Goal: Task Accomplishment & Management: Manage account settings

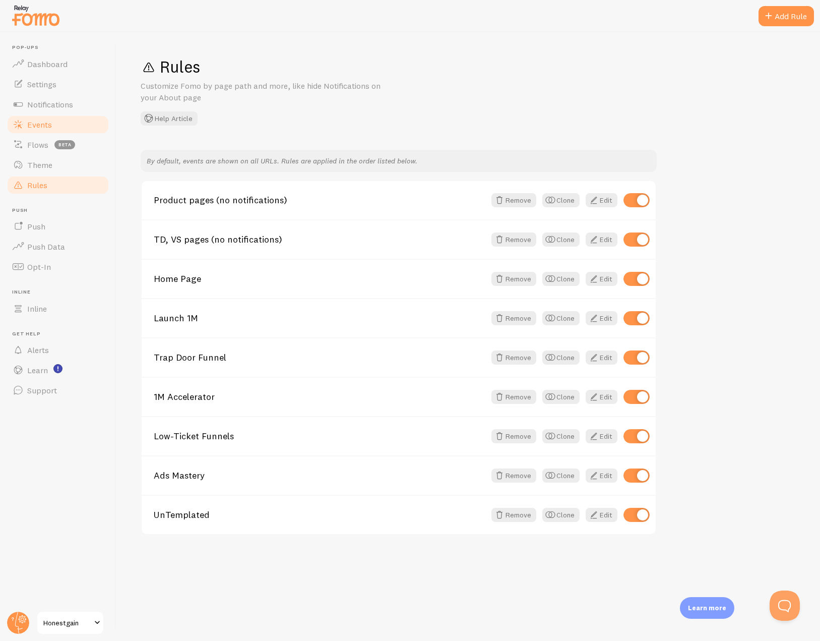
click at [34, 119] on span "Events" at bounding box center [39, 124] width 25 height 10
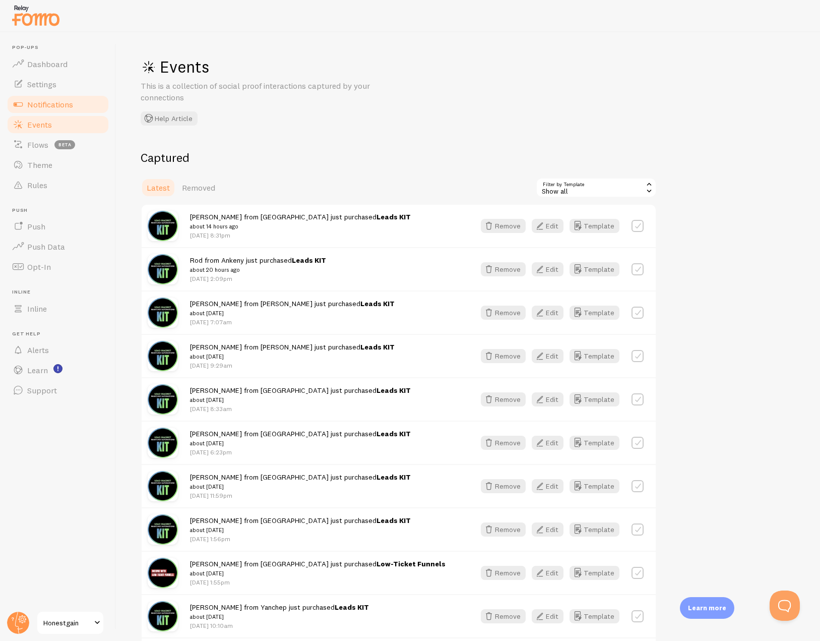
click at [38, 107] on span "Notifications" at bounding box center [50, 104] width 46 height 10
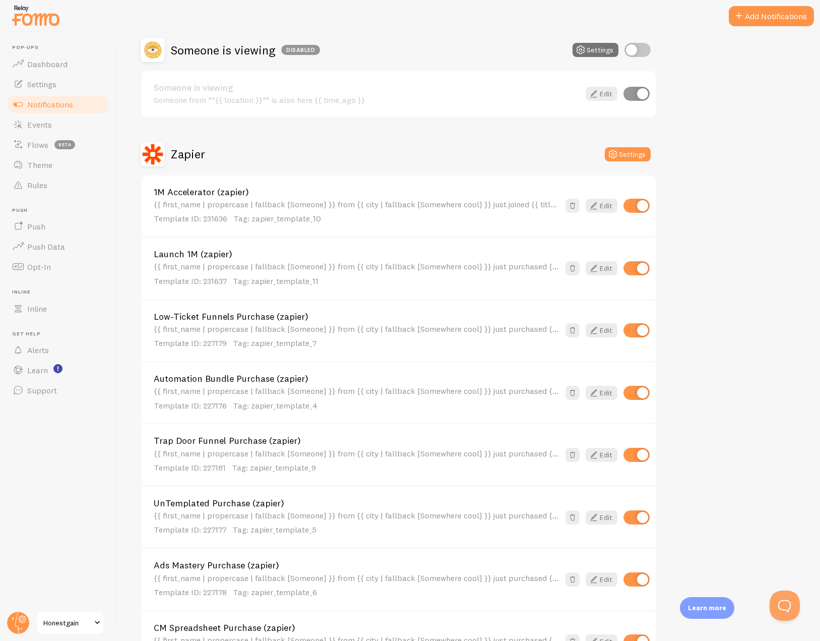
scroll to position [310, 0]
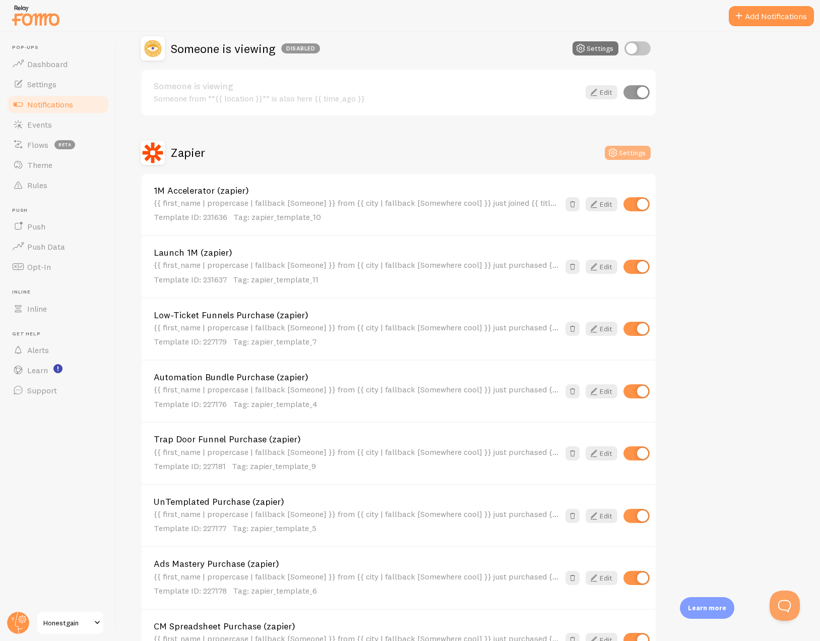
click at [629, 154] on button "Settings" at bounding box center [628, 153] width 46 height 14
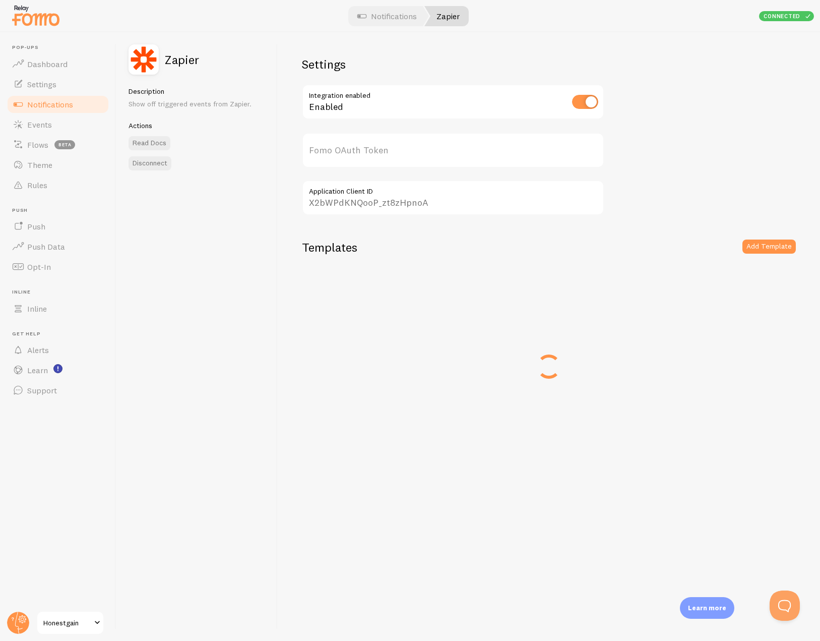
type input "XP0wrWFvbMxYe19jC7NEQg=="
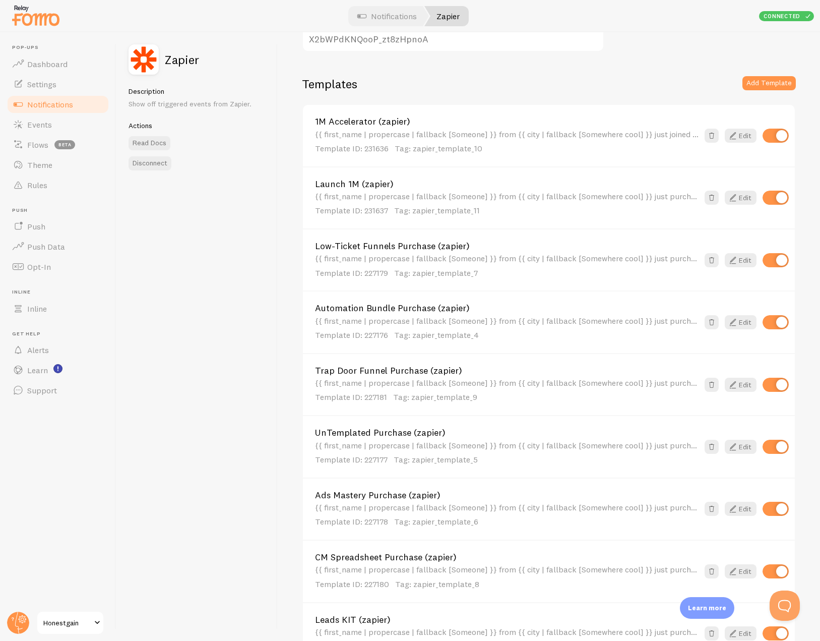
scroll to position [92, 0]
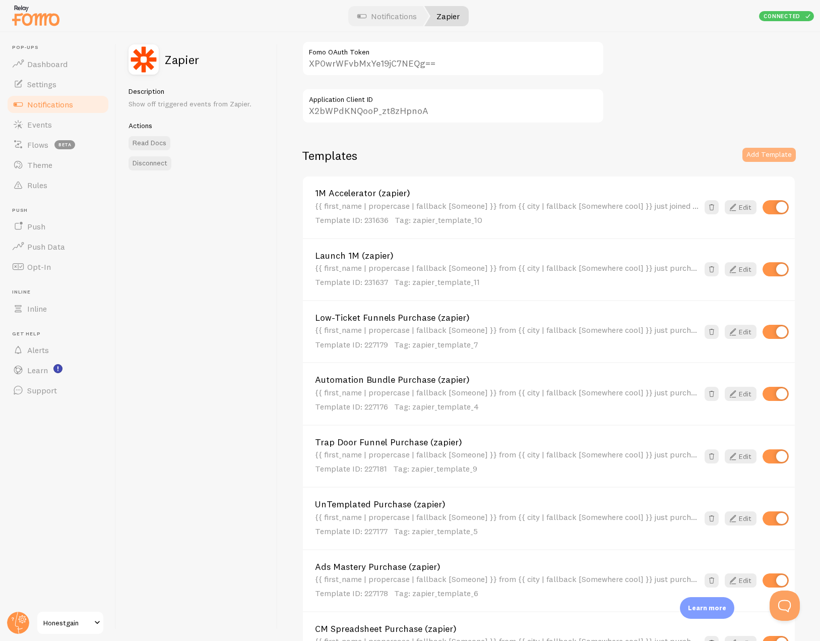
click at [773, 153] on button "Add Template" at bounding box center [769, 155] width 53 height 14
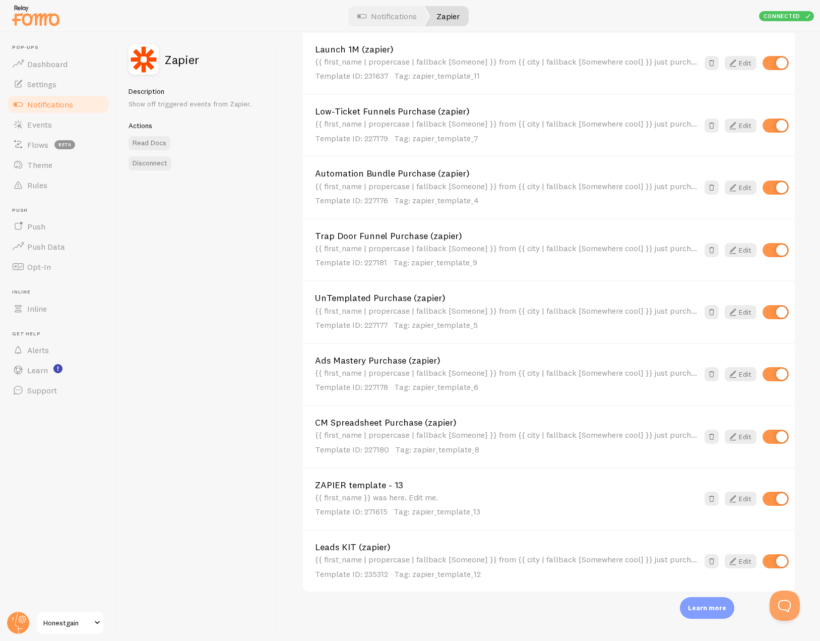
click at [353, 547] on link "Leads KIT (zapier)" at bounding box center [507, 547] width 384 height 9
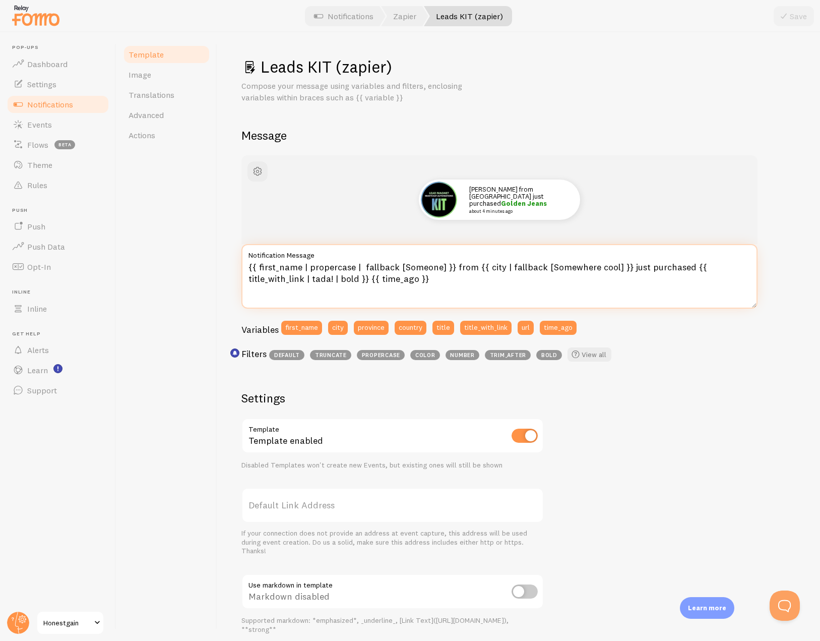
click at [318, 267] on textarea "{{ first_name | propercase | fallback [Someone] }} from {{ city | fallback [Som…" at bounding box center [500, 276] width 516 height 65
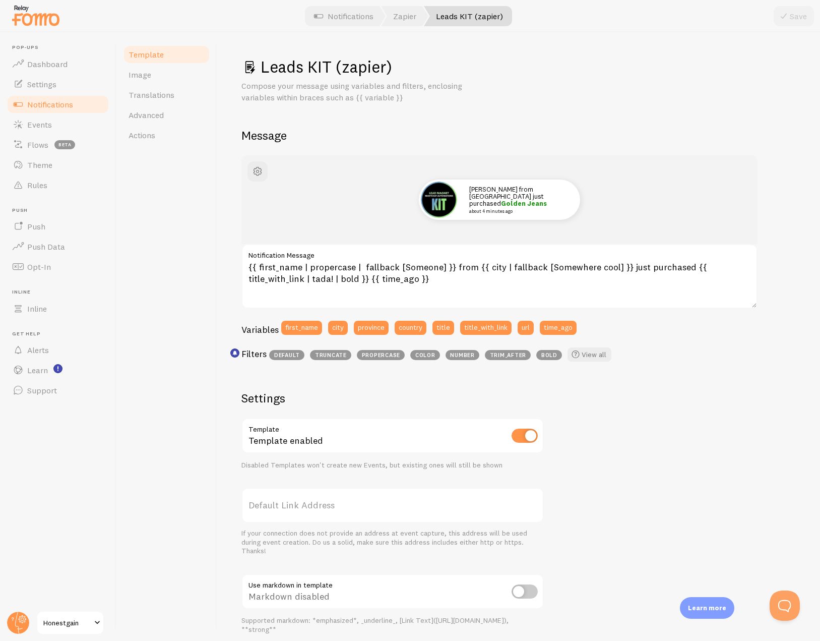
click at [67, 105] on span "Notifications" at bounding box center [50, 104] width 46 height 10
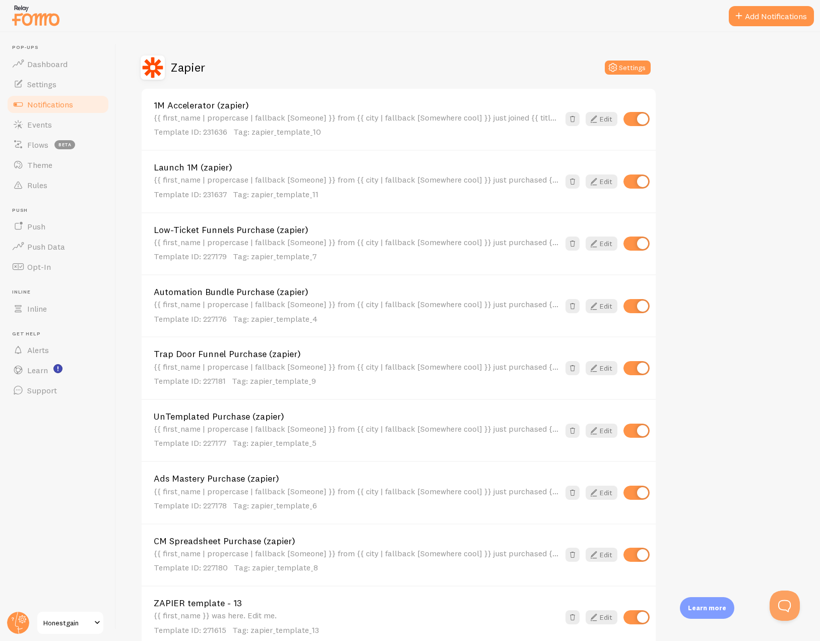
scroll to position [514, 0]
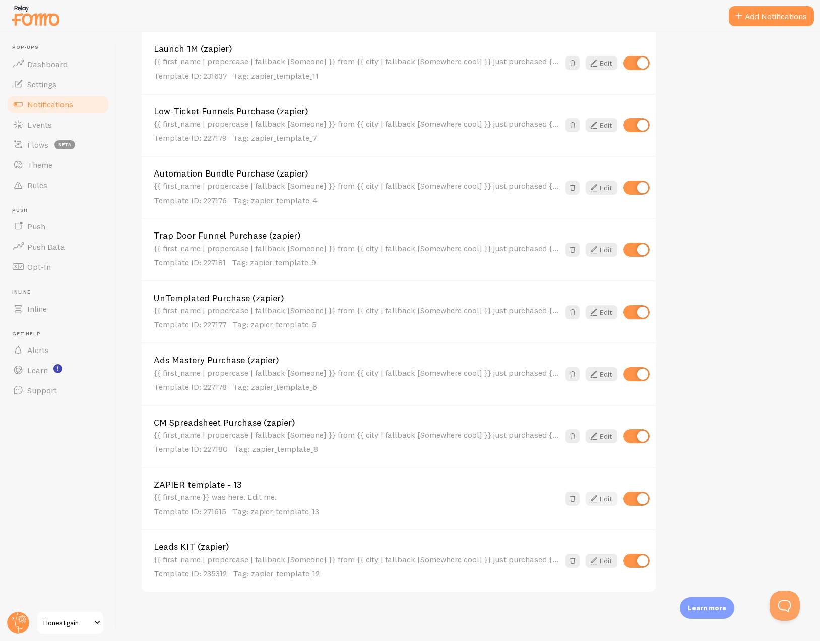
click at [600, 499] on icon at bounding box center [594, 499] width 12 height 12
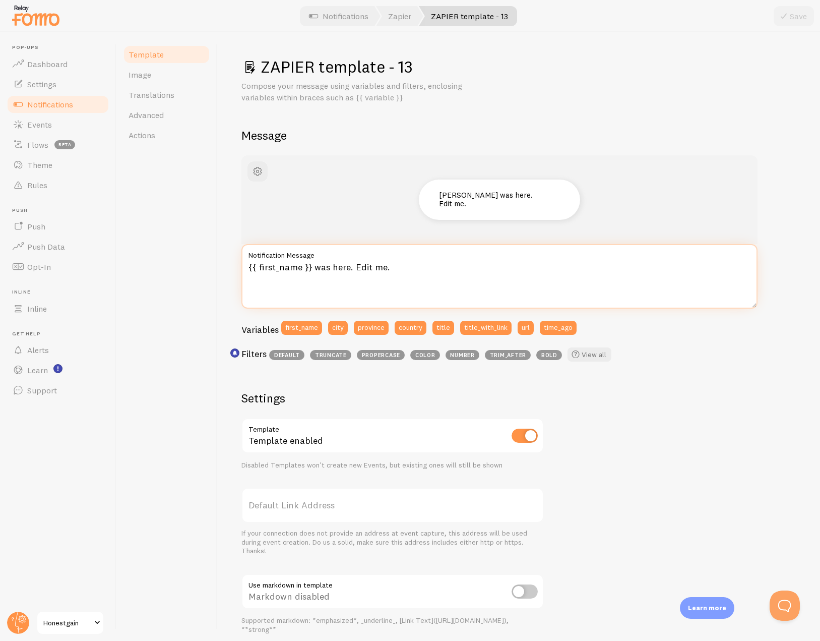
click at [385, 283] on textarea "{{ first_name }} was here. Edit me." at bounding box center [500, 276] width 516 height 65
paste textarea "| propercase | fallback [Someone] }} from {{ city | fallback [Somewhere cool] }…"
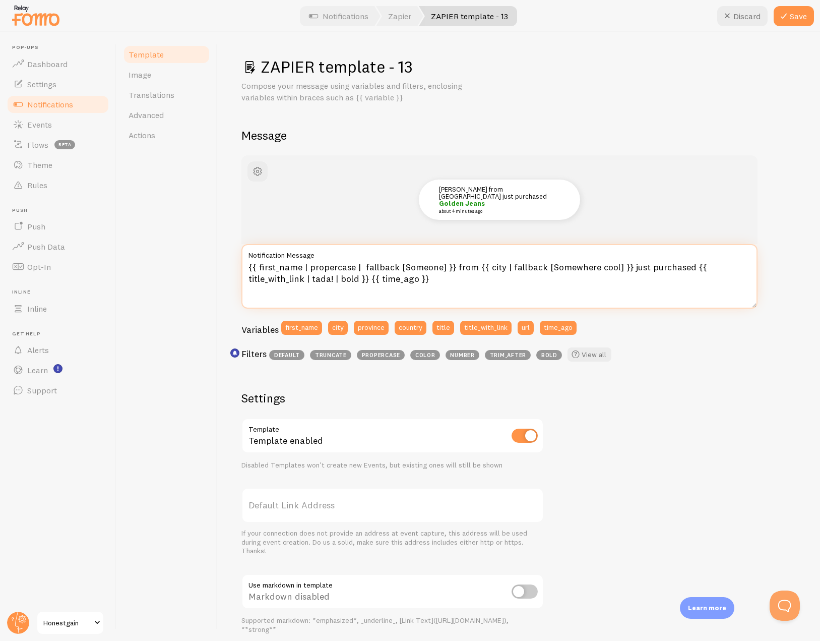
type textarea "{{ first_name | propercase | fallback [Someone] }} from {{ city | fallback [Som…"
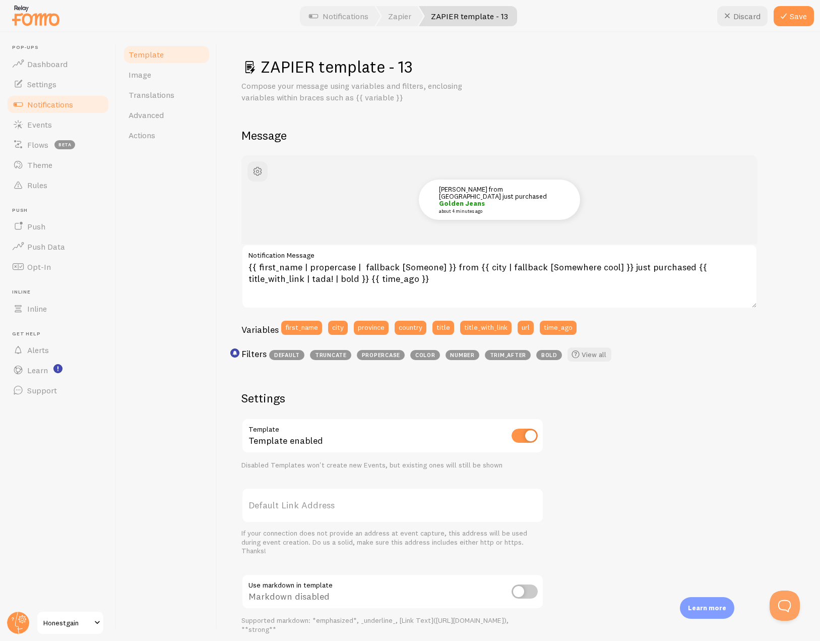
click at [195, 270] on div "Template Image Translations Advanced Actions" at bounding box center [166, 336] width 101 height 609
click at [188, 275] on div "Template Image Translations Advanced Actions" at bounding box center [166, 336] width 101 height 609
click at [792, 17] on button "Save" at bounding box center [794, 16] width 40 height 20
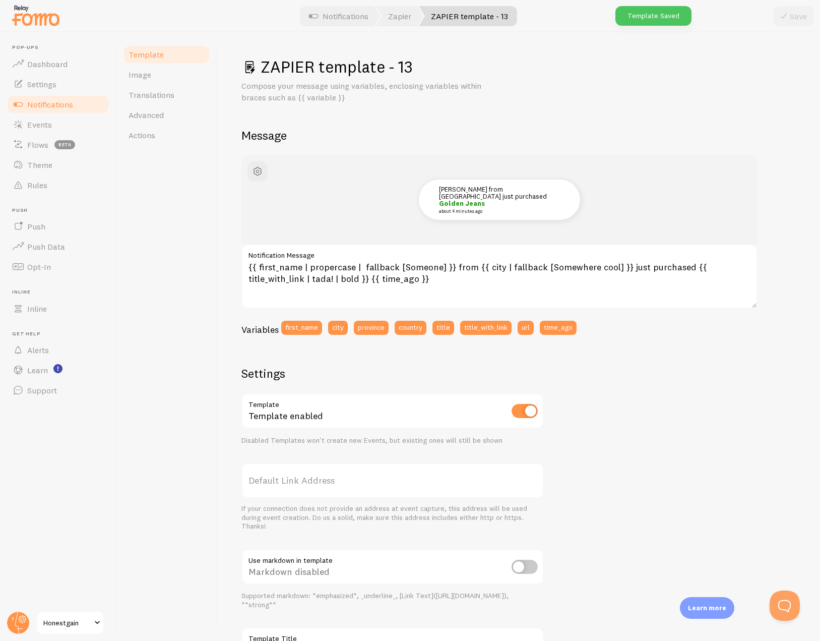
click at [77, 104] on link "Notifications" at bounding box center [58, 104] width 104 height 20
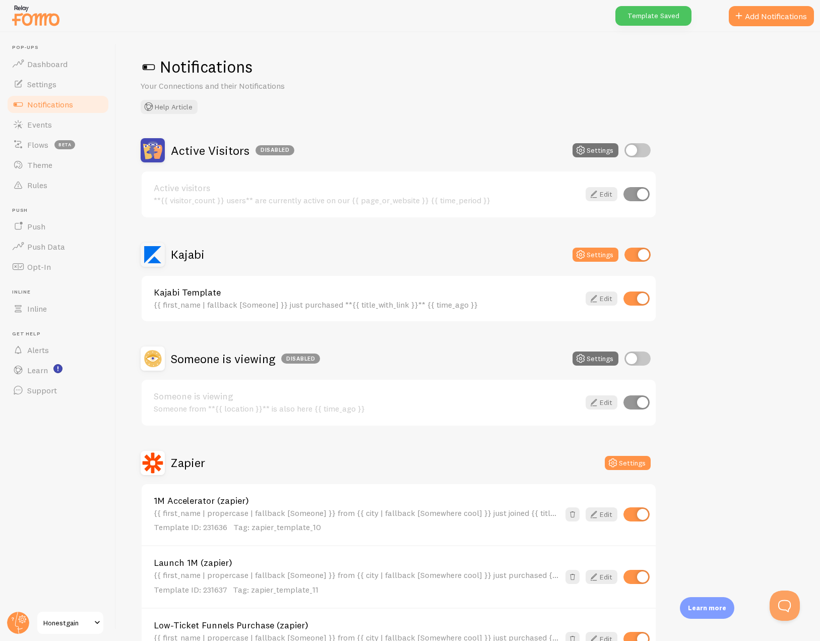
scroll to position [514, 0]
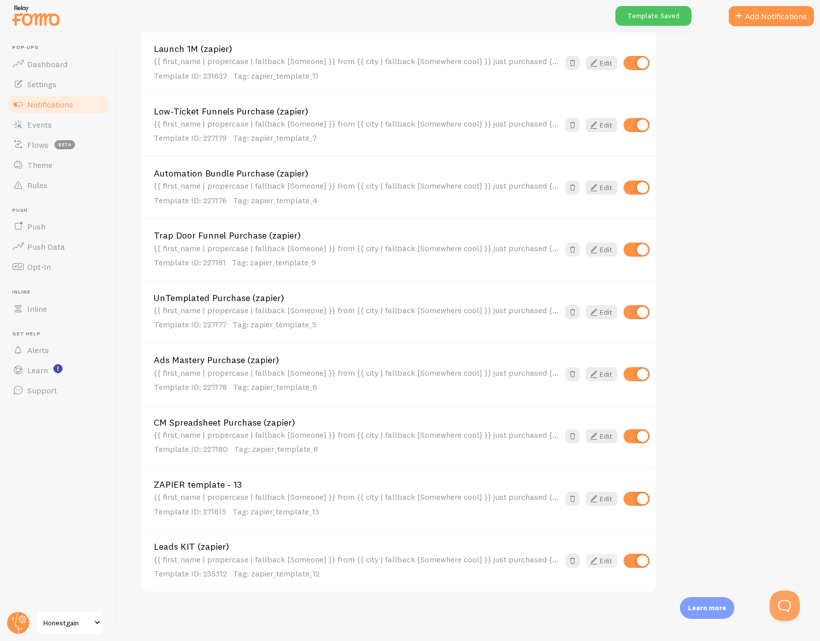
click at [604, 561] on link "Edit" at bounding box center [602, 561] width 32 height 14
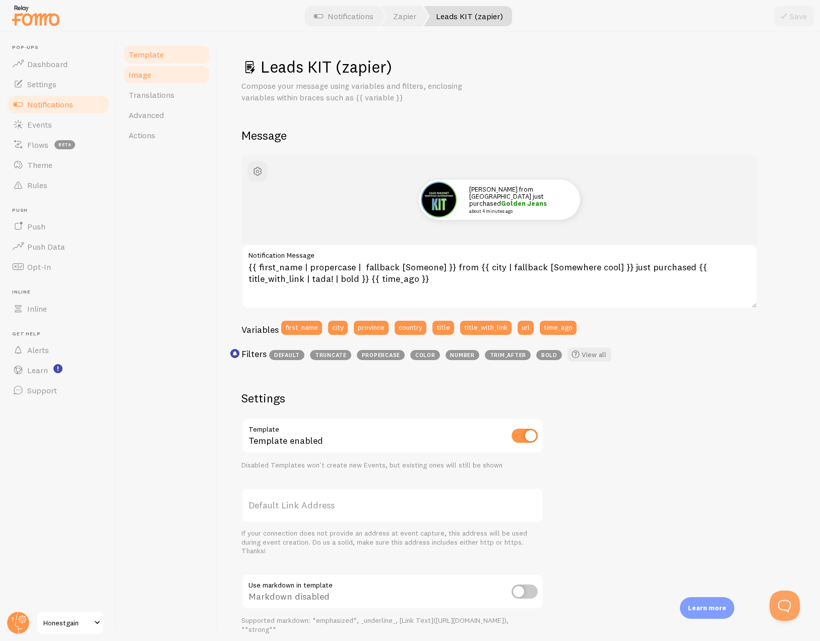
click at [146, 75] on span "Image" at bounding box center [140, 75] width 23 height 10
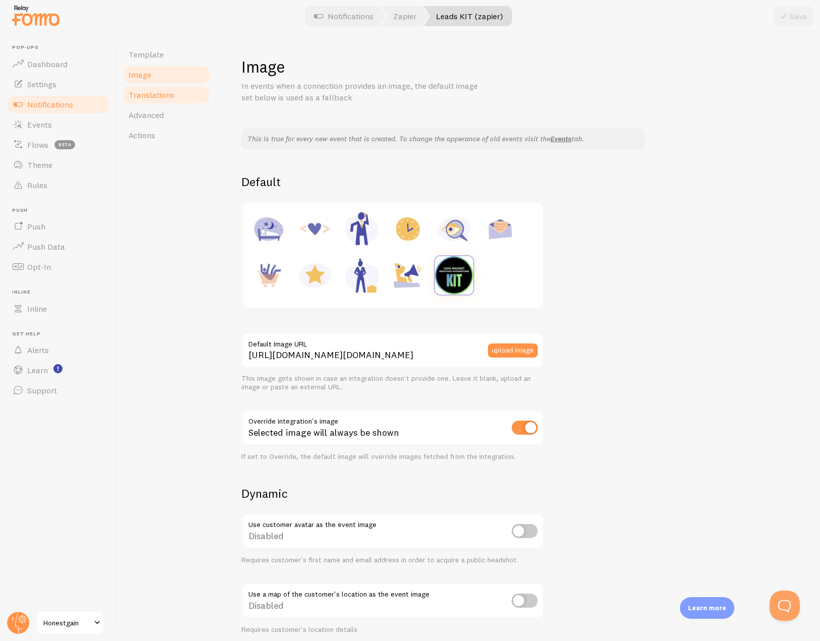
click at [155, 90] on span "Translations" at bounding box center [152, 95] width 46 height 10
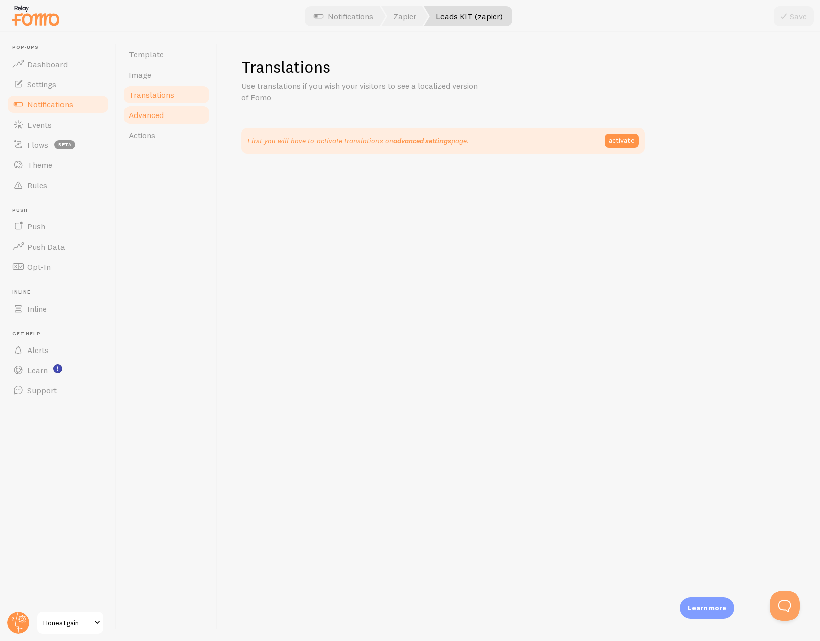
click at [149, 115] on span "Advanced" at bounding box center [146, 115] width 35 height 10
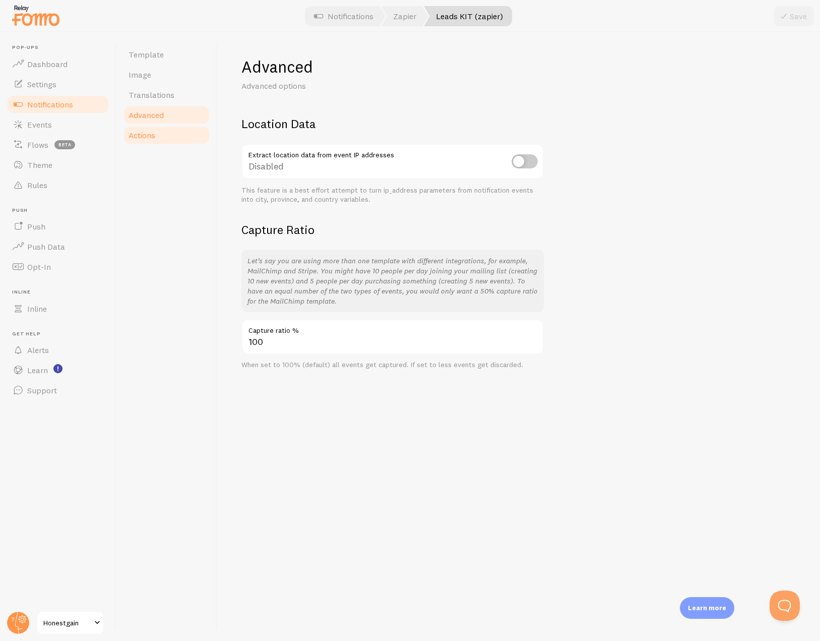
click at [147, 134] on span "Actions" at bounding box center [142, 135] width 27 height 10
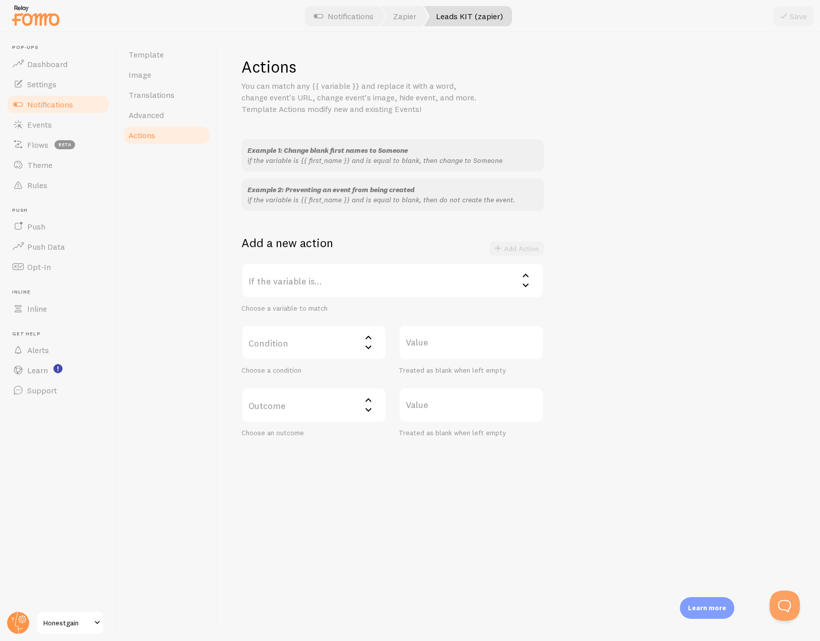
click at [67, 106] on span "Notifications" at bounding box center [50, 104] width 46 height 10
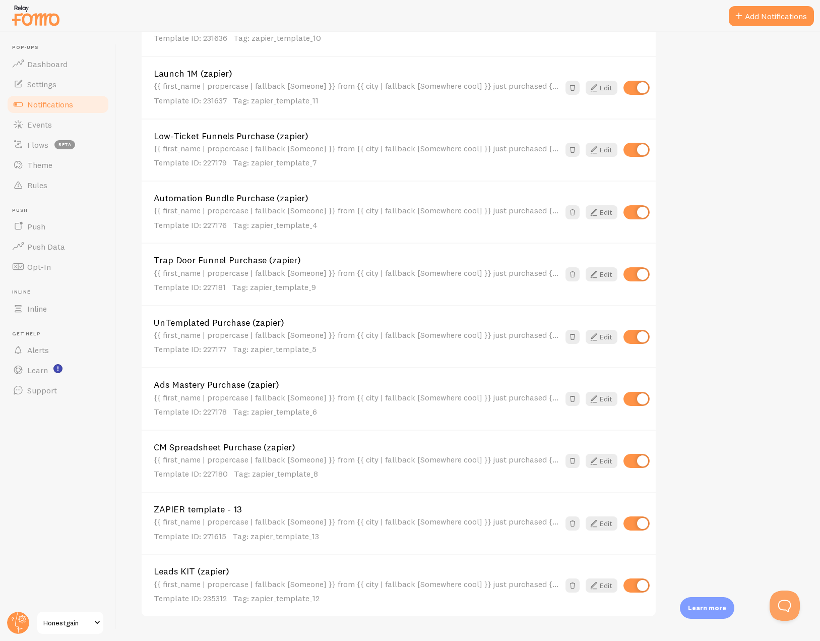
scroll to position [514, 0]
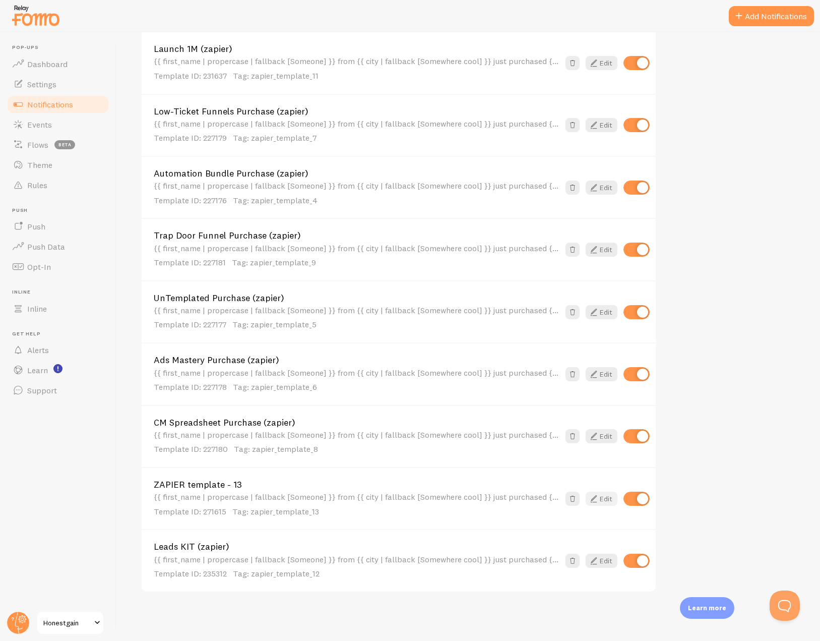
click at [602, 500] on link "Edit" at bounding box center [602, 499] width 32 height 14
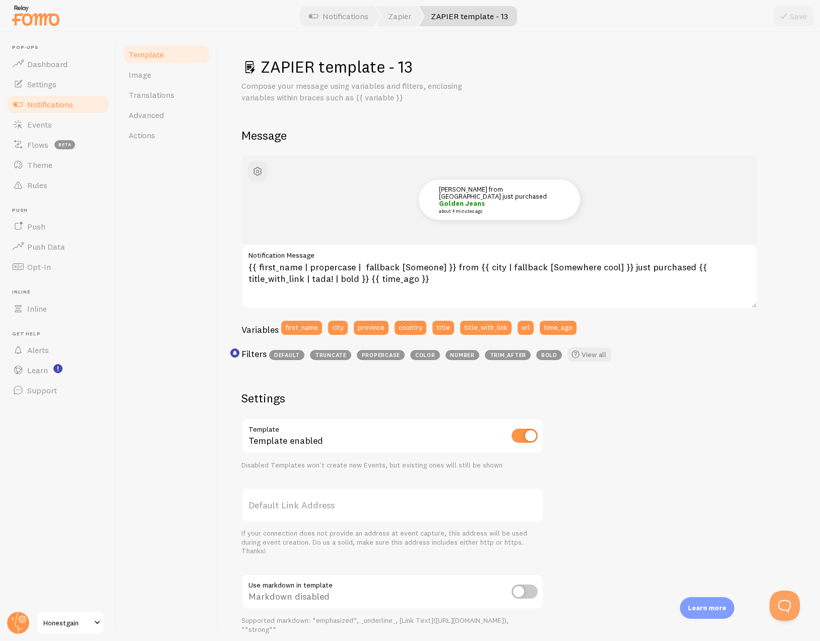
click at [305, 69] on h1 "ZAPIER template - 13" at bounding box center [519, 66] width 555 height 21
click at [310, 64] on h1 "ZAPIER template - 13" at bounding box center [519, 66] width 555 height 21
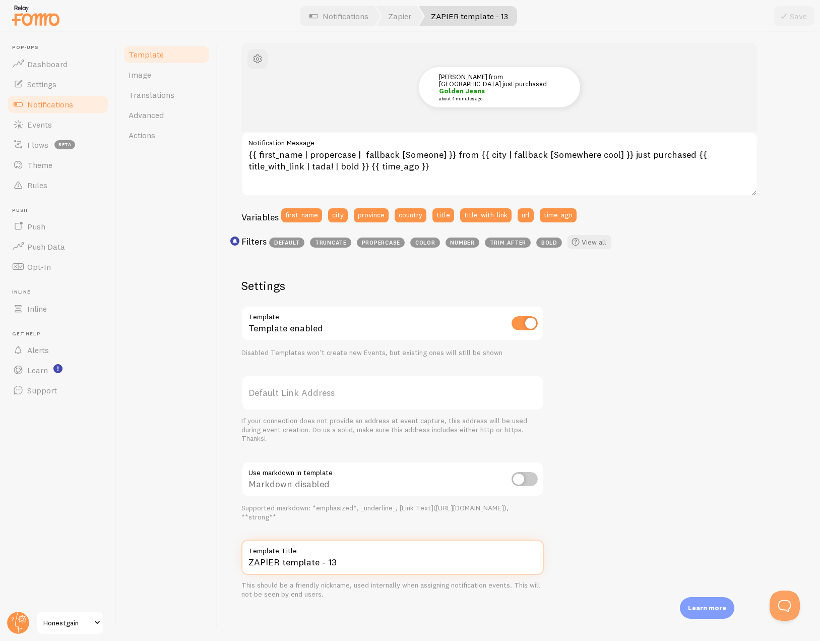
click at [283, 561] on input "ZAPIER template - 13" at bounding box center [393, 557] width 303 height 35
click at [69, 106] on span "Notifications" at bounding box center [50, 104] width 46 height 10
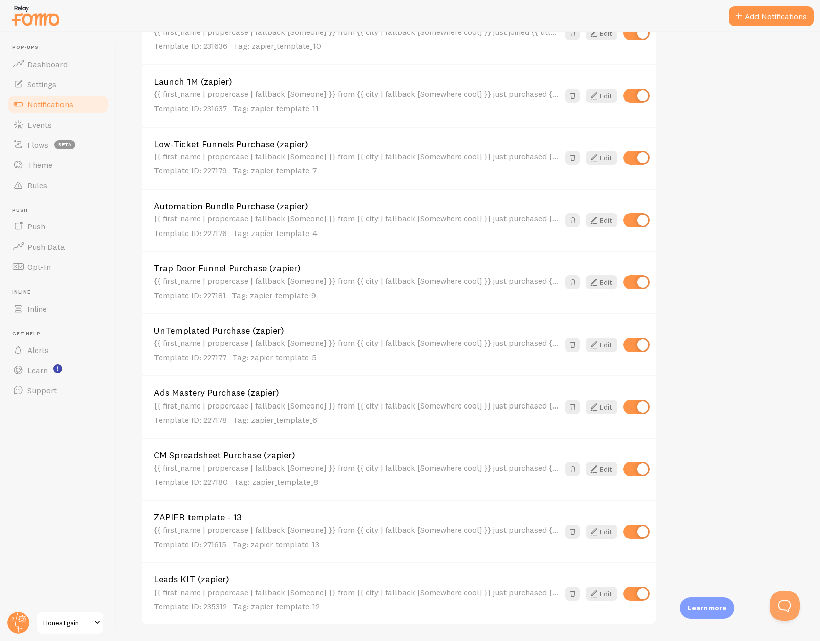
scroll to position [514, 0]
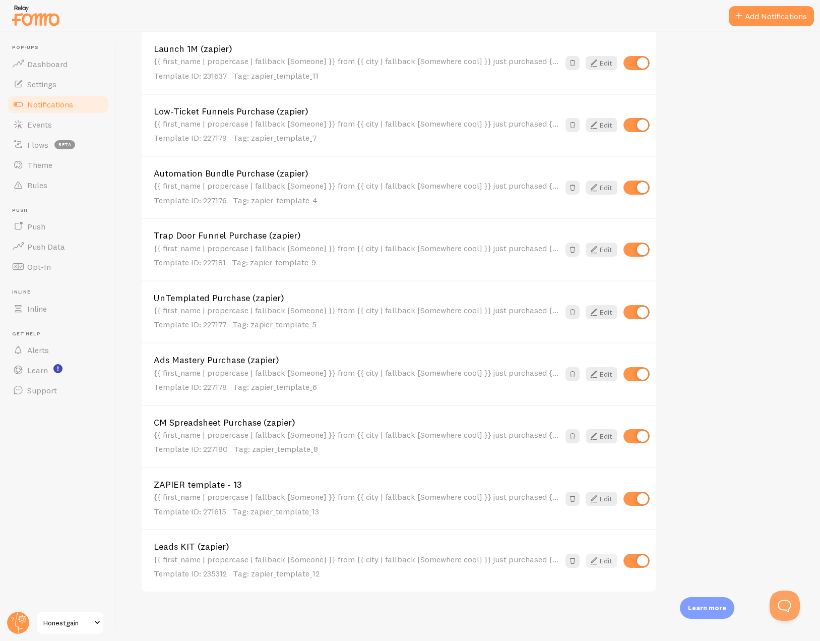
click at [601, 561] on link "Edit" at bounding box center [602, 561] width 32 height 14
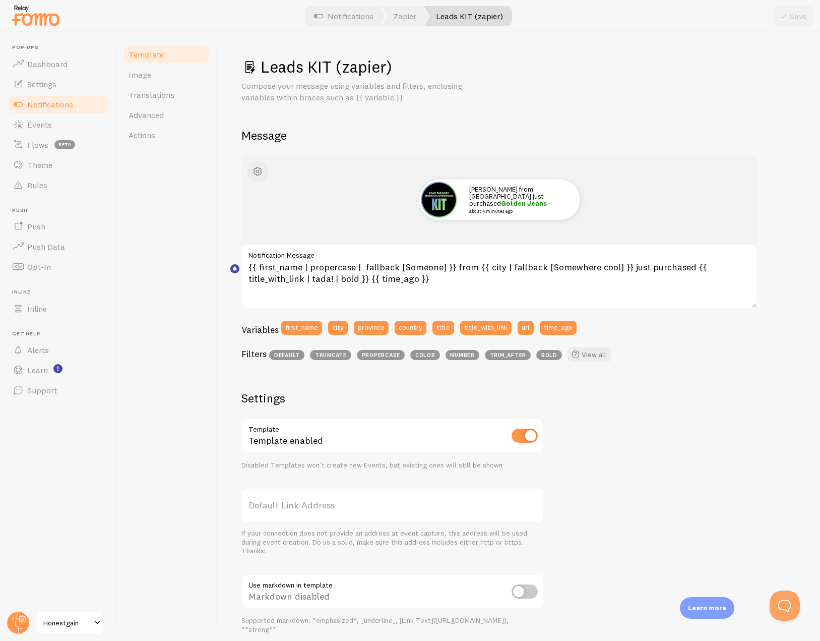
scroll to position [112, 0]
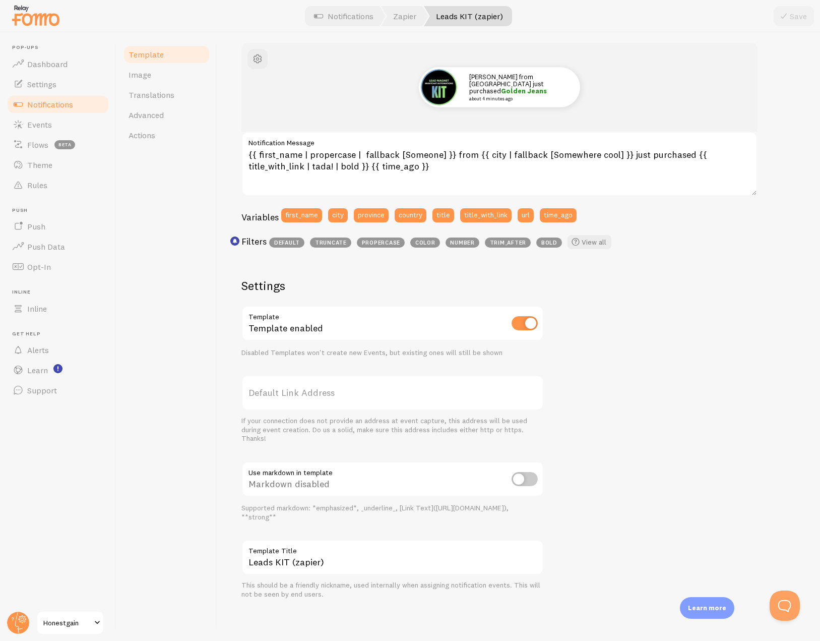
click at [297, 556] on label "Template Title" at bounding box center [393, 548] width 303 height 17
click at [297, 556] on input "Leads KIT (zapier)" at bounding box center [393, 557] width 303 height 35
click at [297, 556] on label "Template Title" at bounding box center [393, 548] width 303 height 17
click at [297, 556] on input "Leads KIT (zapier)" at bounding box center [393, 557] width 303 height 35
click at [295, 562] on input "Leads KIT (zapier)" at bounding box center [393, 557] width 303 height 35
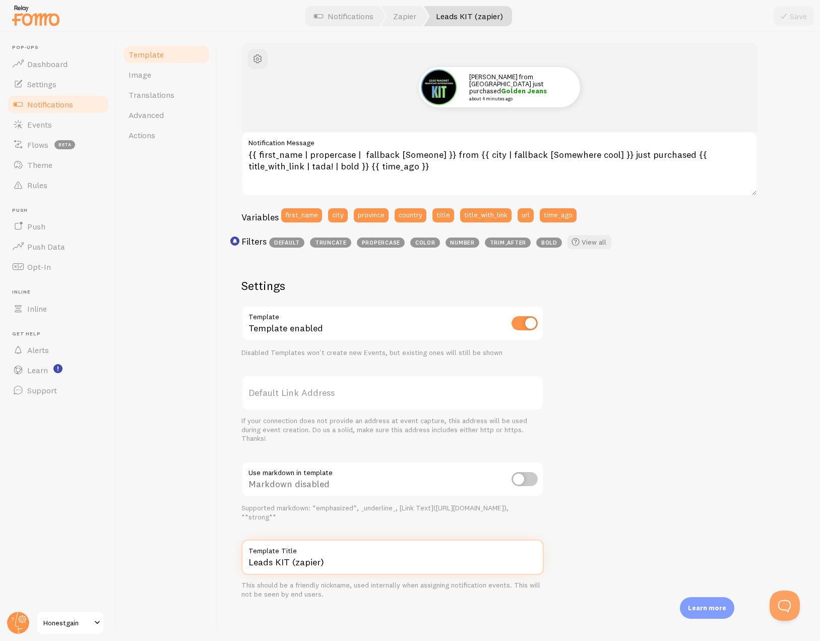
click at [295, 562] on input "Leads KIT (zapier)" at bounding box center [393, 557] width 303 height 35
click at [78, 101] on link "Notifications" at bounding box center [58, 104] width 104 height 20
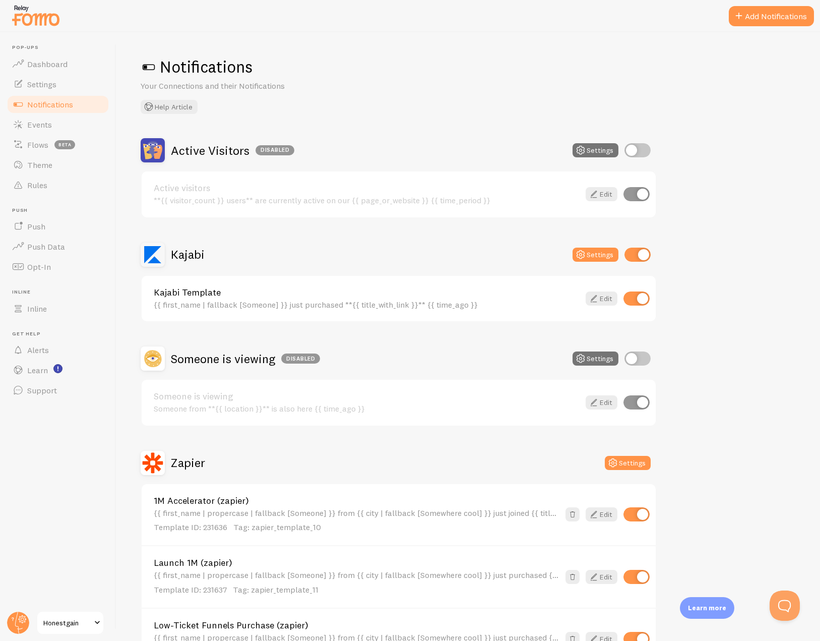
scroll to position [514, 0]
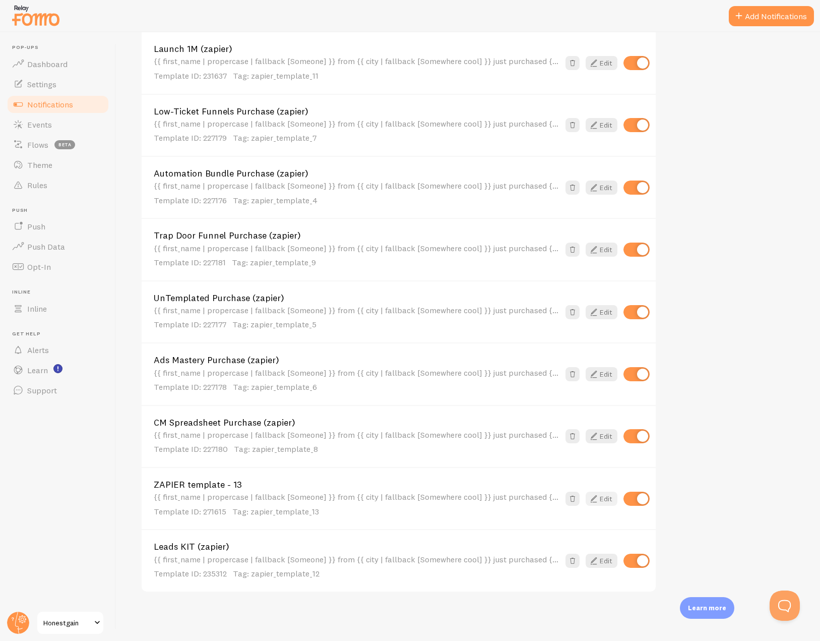
click at [597, 499] on icon at bounding box center [594, 499] width 12 height 12
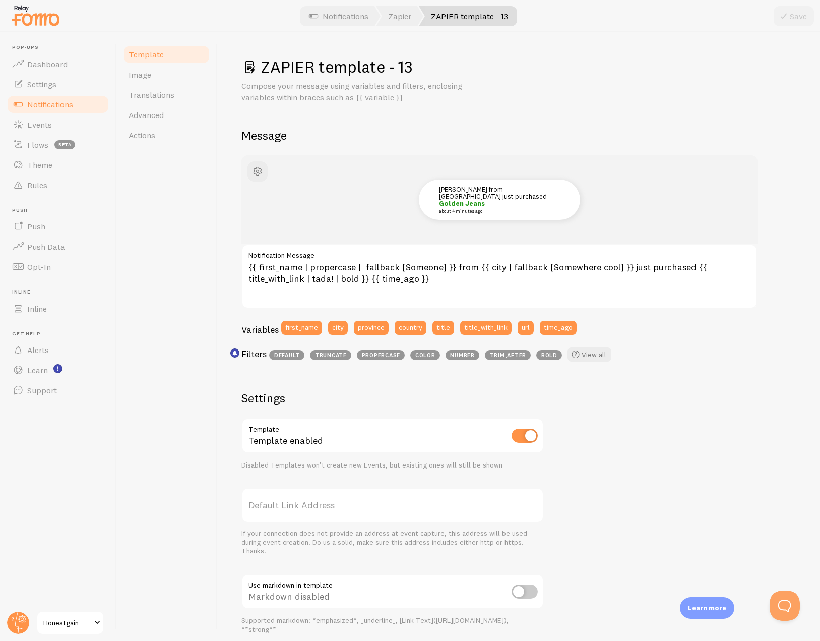
scroll to position [112, 0]
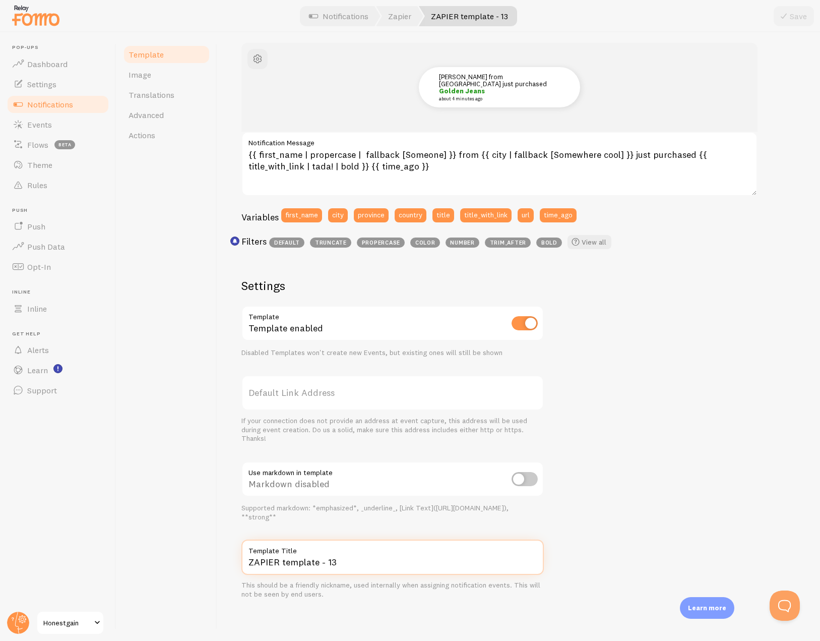
click at [297, 563] on input "ZAPIER template - 13" at bounding box center [393, 557] width 303 height 35
paste input "Leads KIT (zapier)"
drag, startPoint x: 288, startPoint y: 559, endPoint x: 225, endPoint y: 554, distance: 63.3
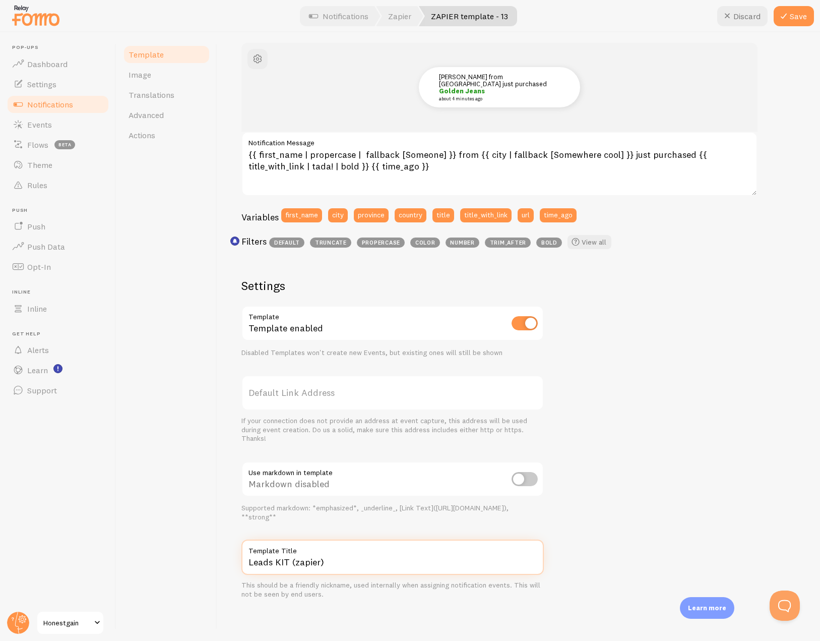
click at [225, 554] on div "Leads KIT (zapier) Compose your message using variables and filters, enclosing …" at bounding box center [518, 336] width 603 height 609
type input "BETA Launch (zapier)"
click at [614, 423] on div "John from San Francisco just purchased Golden Jeans about 4 minutes ago {{ firs…" at bounding box center [519, 321] width 555 height 556
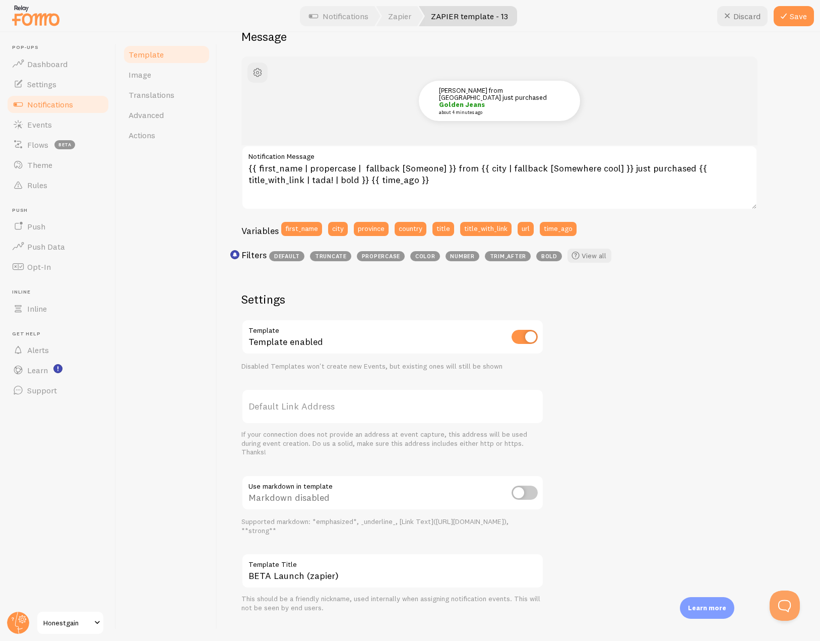
scroll to position [0, 0]
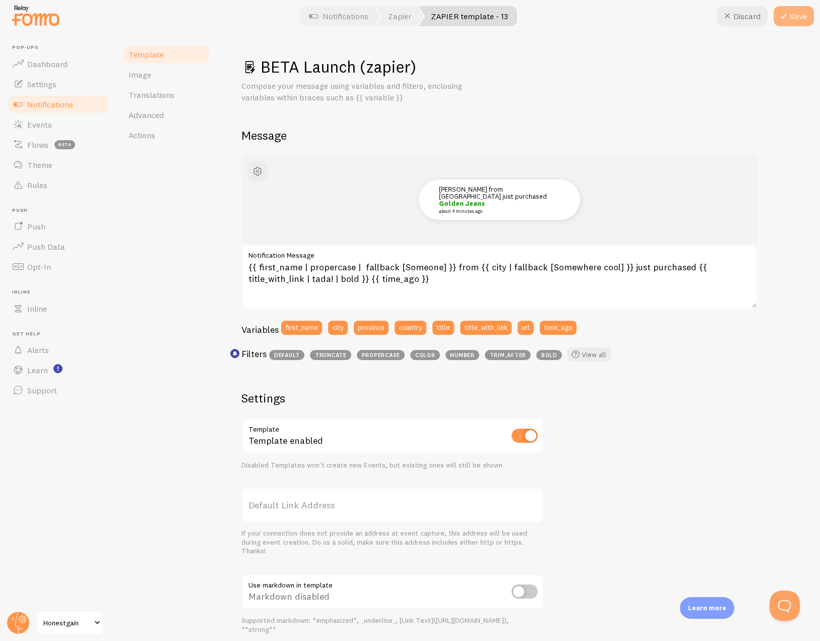
click at [799, 18] on button "Save" at bounding box center [794, 16] width 40 height 20
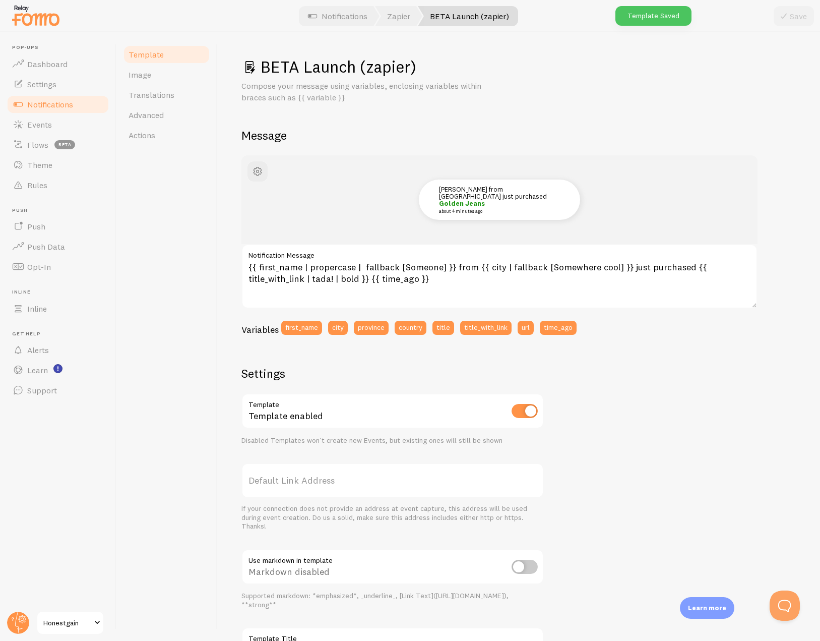
click at [53, 103] on span "Notifications" at bounding box center [50, 104] width 46 height 10
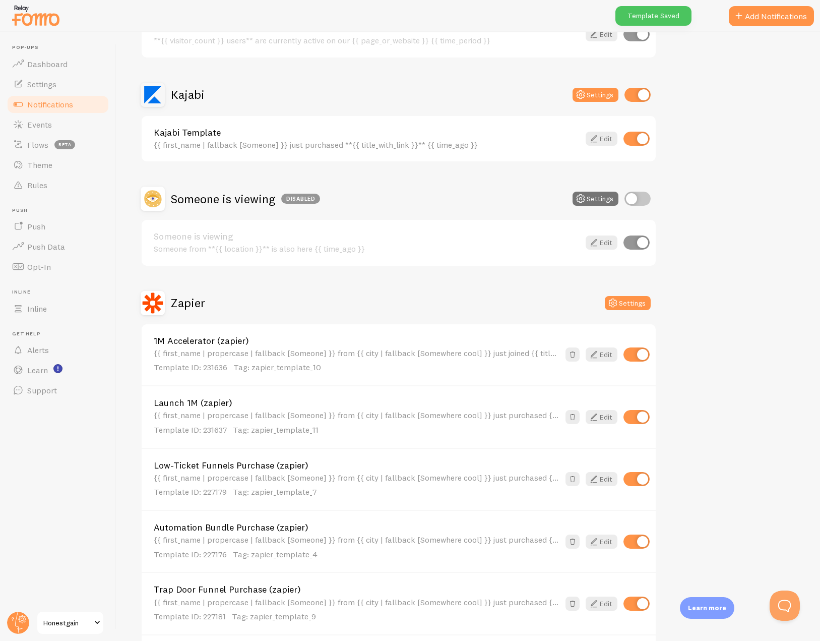
scroll to position [514, 0]
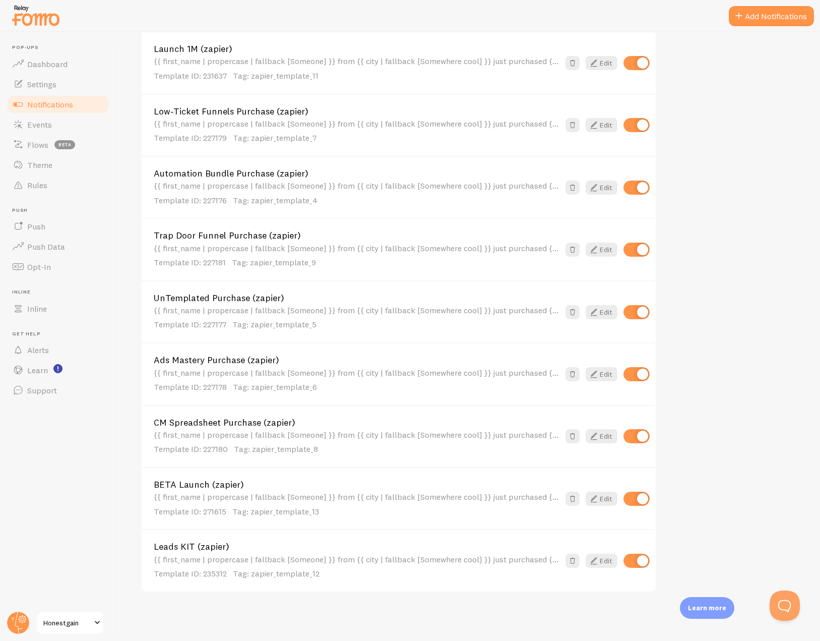
click at [203, 486] on link "BETA Launch (zapier)" at bounding box center [357, 484] width 406 height 9
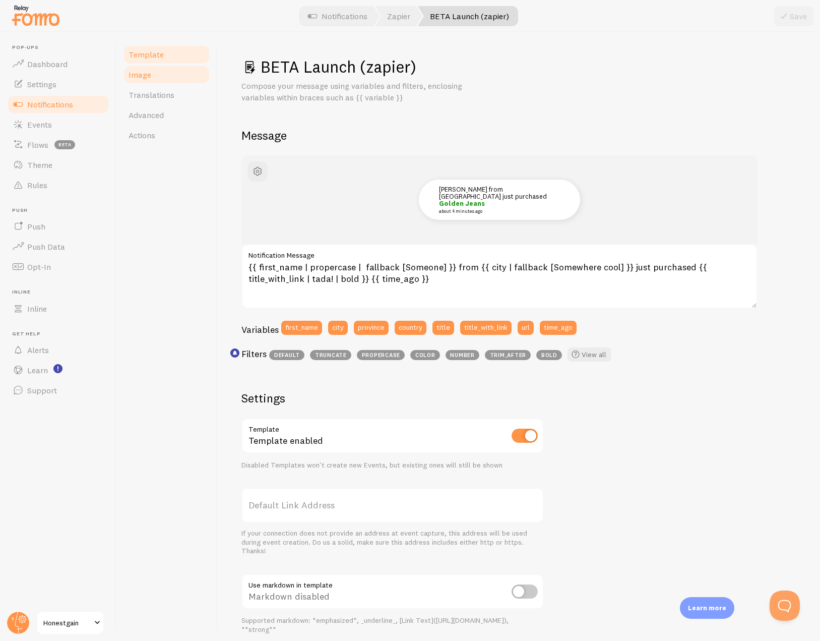
click at [145, 78] on span "Image" at bounding box center [140, 75] width 23 height 10
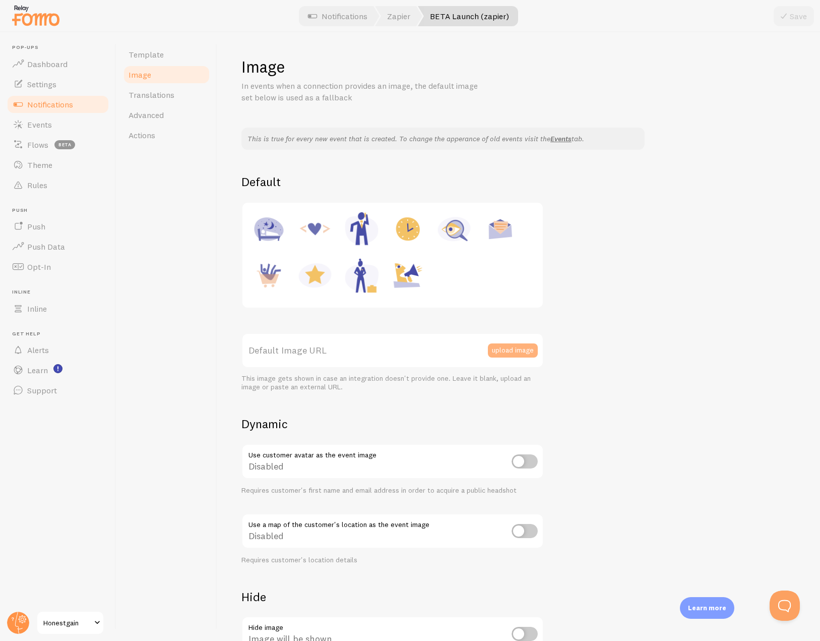
click at [515, 348] on button "upload image" at bounding box center [513, 350] width 50 height 14
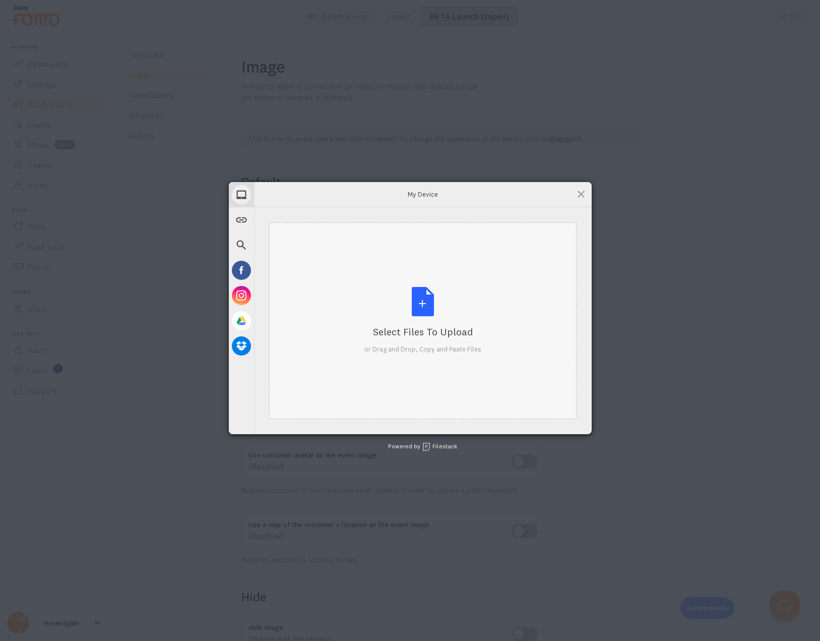
click at [430, 304] on div "Select Files to Upload or Drag and Drop, Copy and Paste Files" at bounding box center [423, 320] width 117 height 67
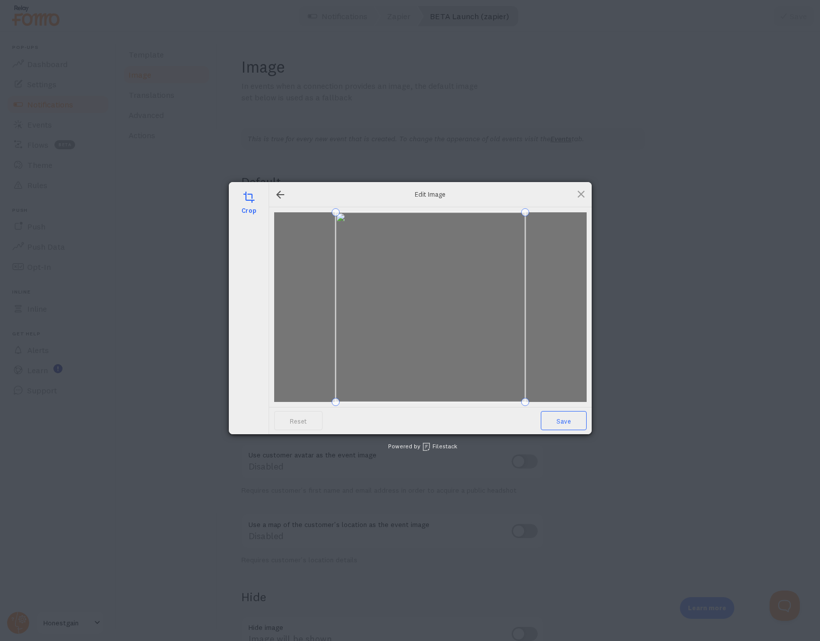
click at [560, 426] on span "Save" at bounding box center [564, 420] width 46 height 19
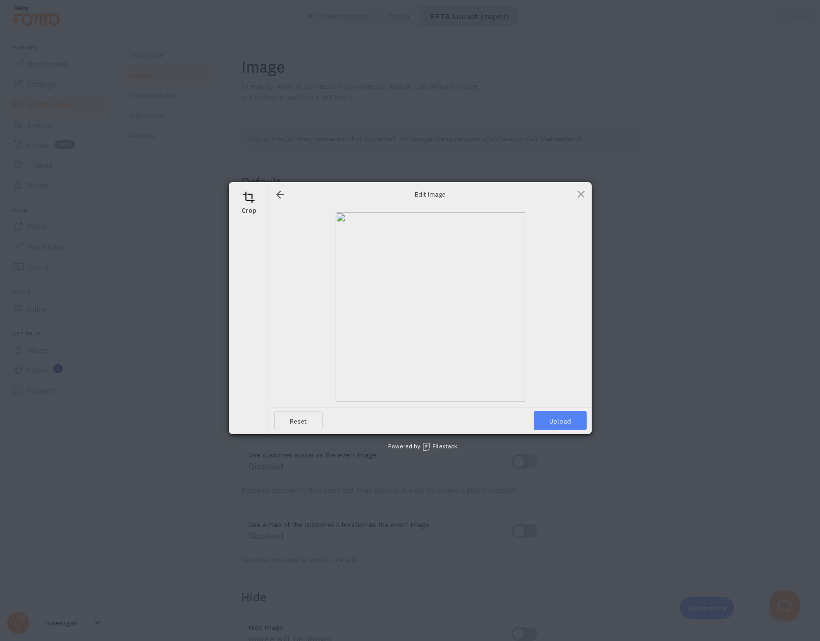
click at [561, 425] on span "Upload" at bounding box center [560, 420] width 53 height 19
type input "https://process.filestackapi.com/ApqhzE1ldTzuKSj33adqez/resize=width:170,height…"
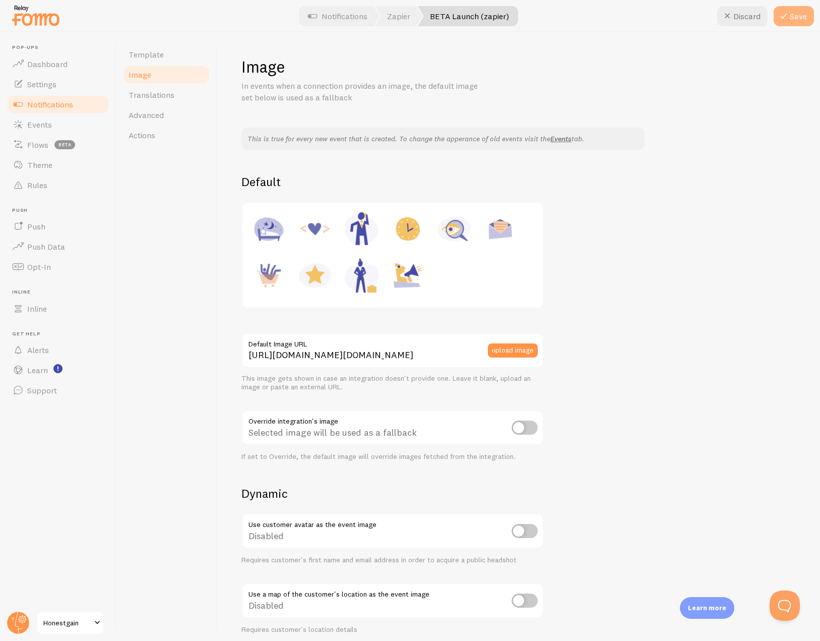
click at [796, 14] on button "Save" at bounding box center [794, 16] width 40 height 20
click at [688, 207] on div "This is true for every new event that is created. To change the apperance of ol…" at bounding box center [519, 437] width 555 height 619
click at [670, 200] on div "This is true for every new event that is created. To change the apperance of ol…" at bounding box center [519, 437] width 555 height 619
click at [641, 317] on div "This is true for every new event that is created. To change the apperance of ol…" at bounding box center [519, 437] width 555 height 619
click at [53, 124] on link "Events" at bounding box center [58, 124] width 104 height 20
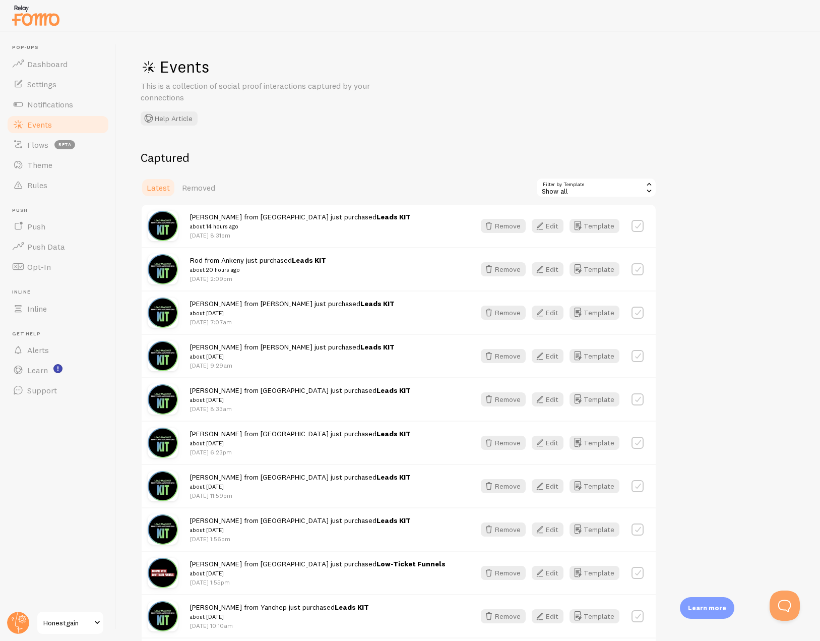
click at [476, 120] on div "Events This is a collection of social proof interactions captured by your conne…" at bounding box center [468, 336] width 704 height 609
